Goal: Find specific page/section: Find specific page/section

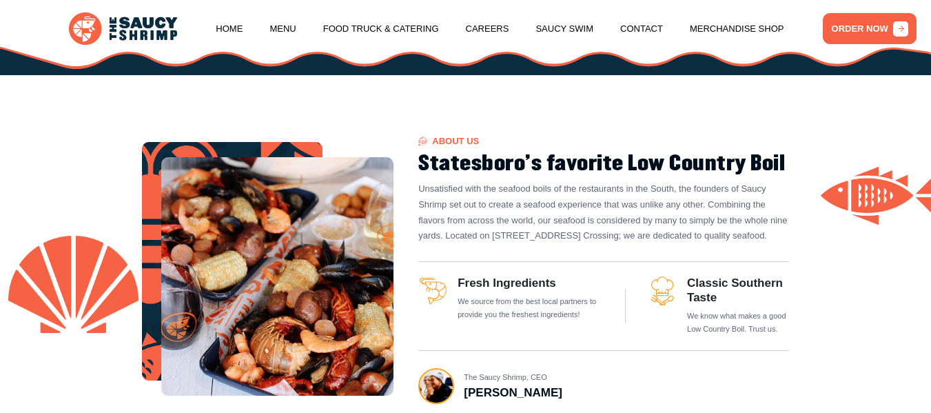
scroll to position [413, 0]
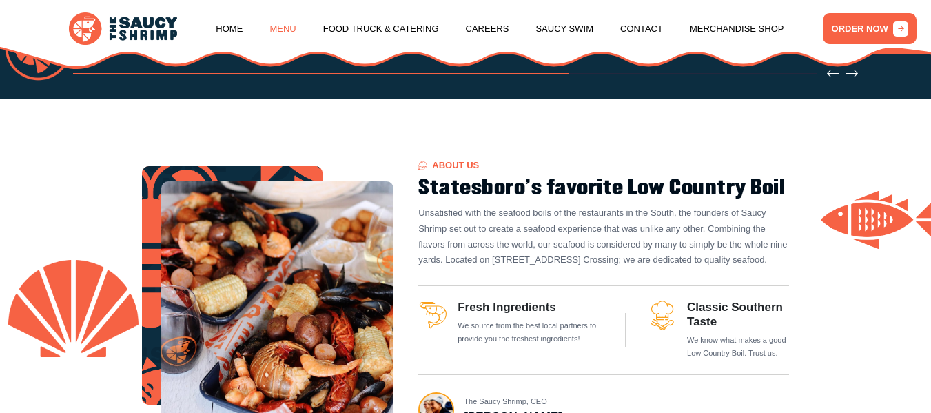
click at [280, 24] on link "Menu" at bounding box center [282, 29] width 26 height 52
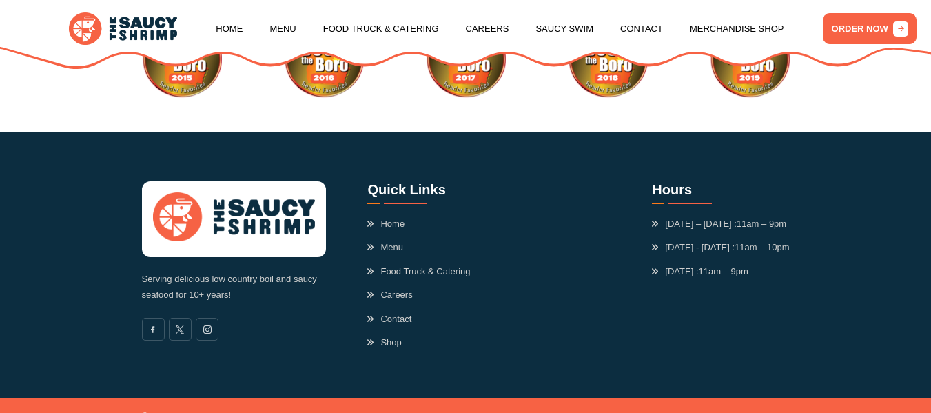
scroll to position [3749, 0]
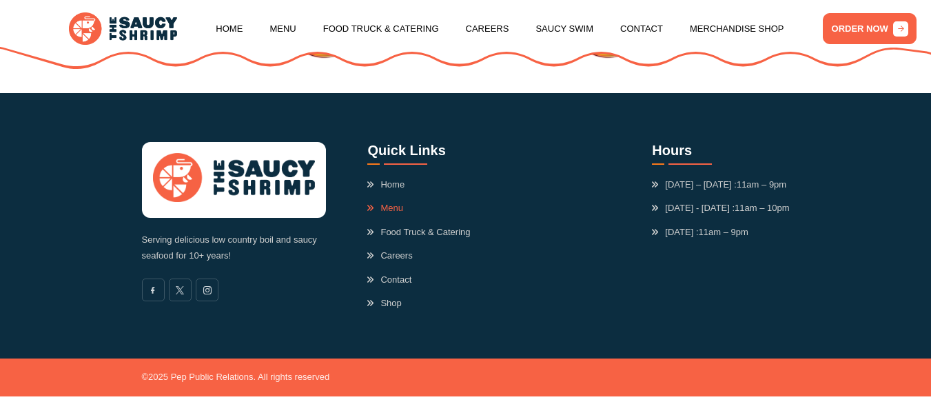
click at [387, 206] on link "Menu" at bounding box center [385, 208] width 36 height 14
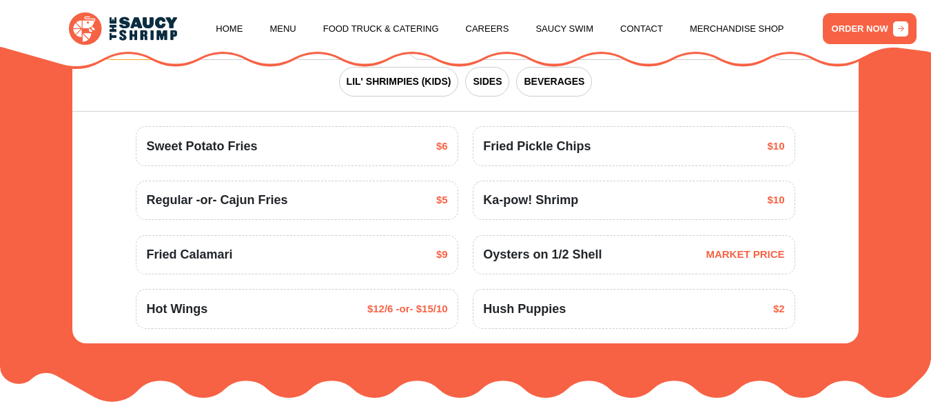
scroll to position [1487, 0]
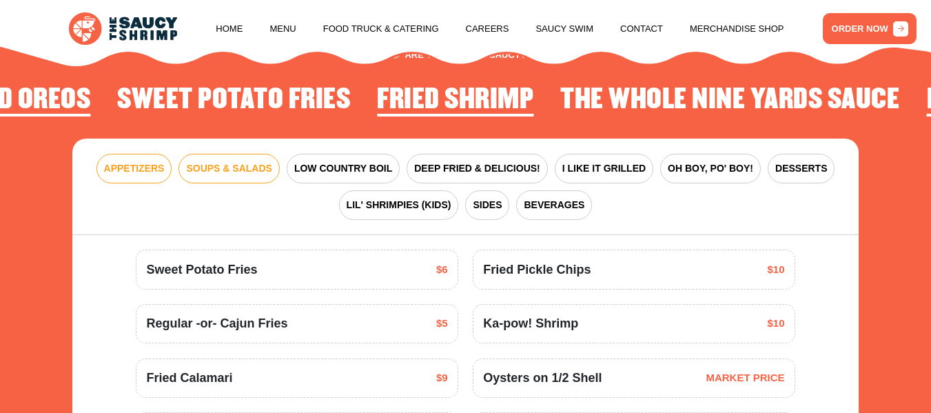
click at [227, 176] on span "SOUPS & SALADS" at bounding box center [228, 168] width 85 height 14
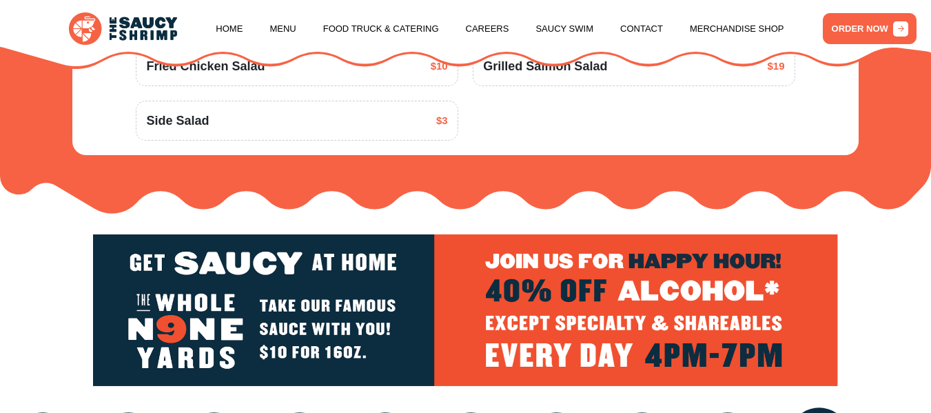
scroll to position [1763, 0]
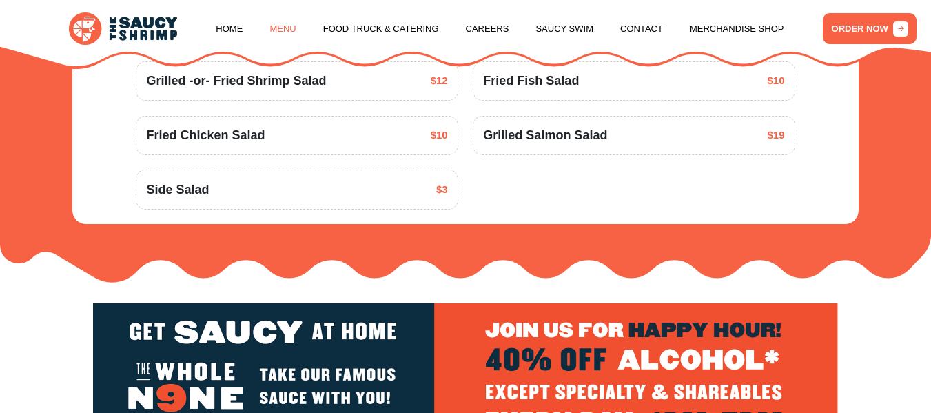
click at [284, 28] on link "Menu" at bounding box center [282, 29] width 26 height 52
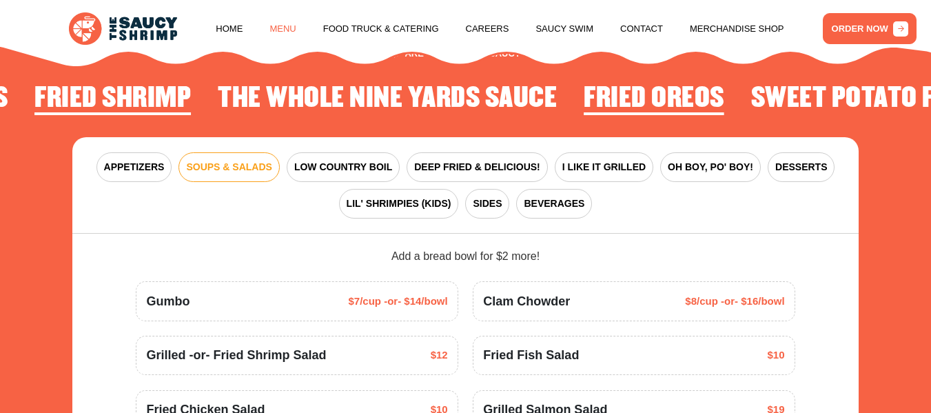
scroll to position [1487, 0]
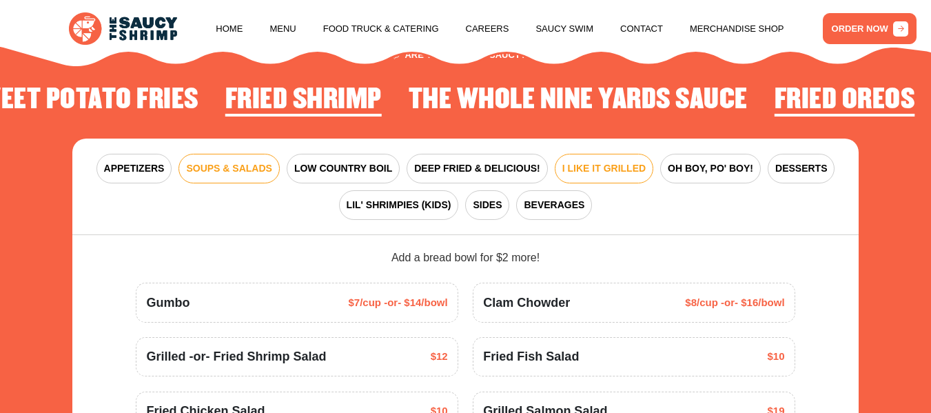
click at [601, 176] on span "I LIKE IT GRILLED" at bounding box center [603, 168] width 83 height 14
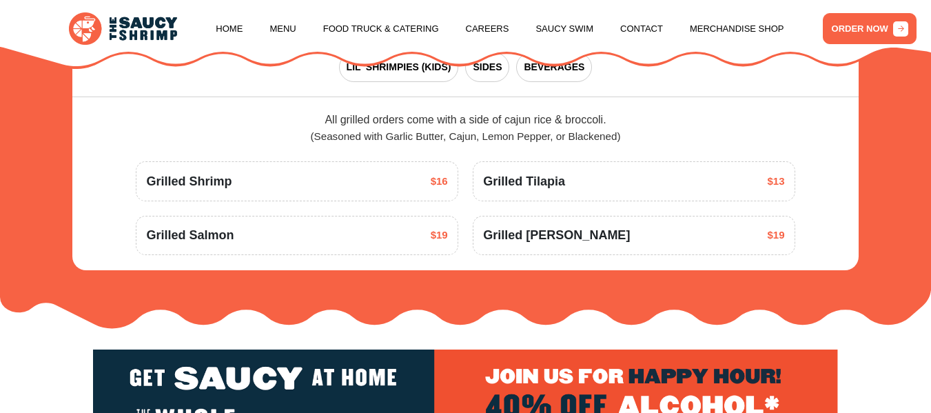
scroll to position [1418, 0]
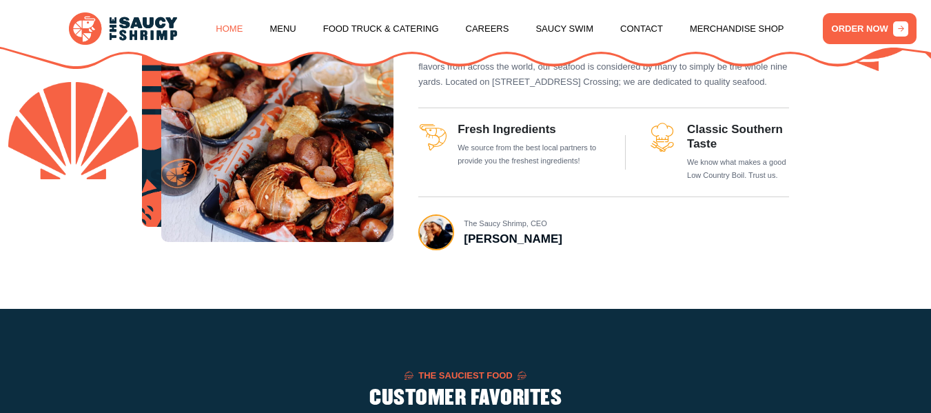
scroll to position [413, 0]
